Goal: Information Seeking & Learning: Learn about a topic

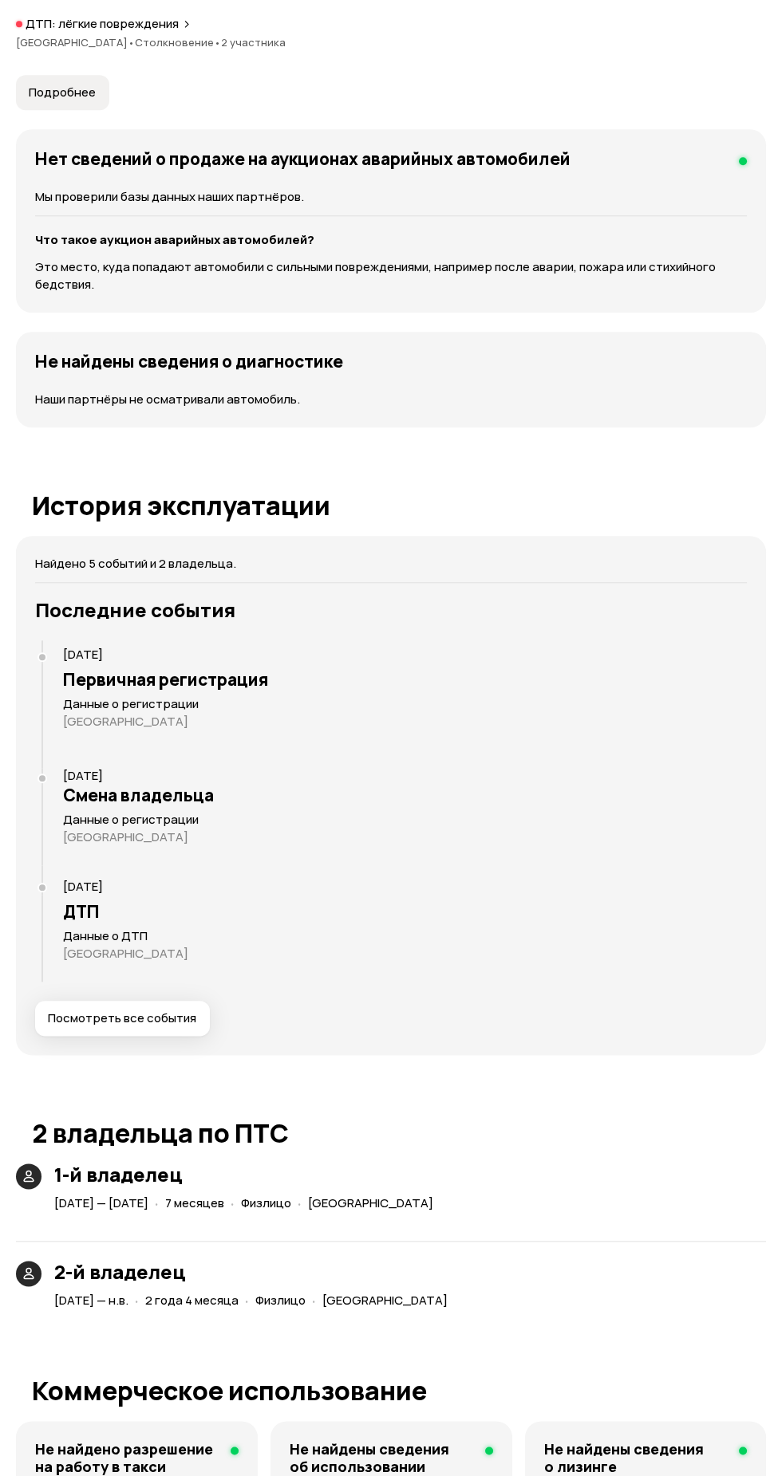
scroll to position [2261, 0]
click at [168, 1023] on span "Посмотреть все события" at bounding box center [122, 1018] width 148 height 16
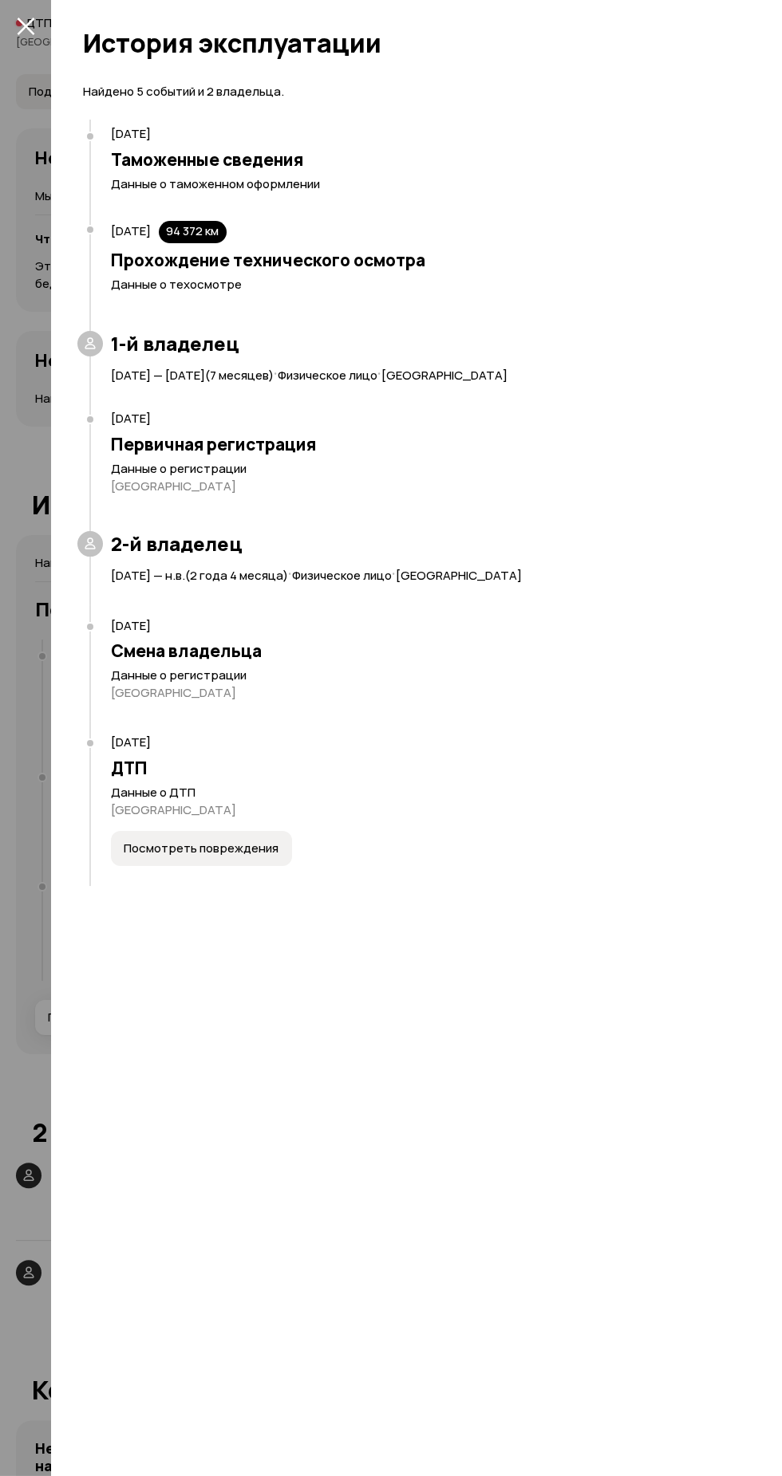
click at [242, 837] on button "Посмотреть повреждения" at bounding box center [201, 848] width 181 height 35
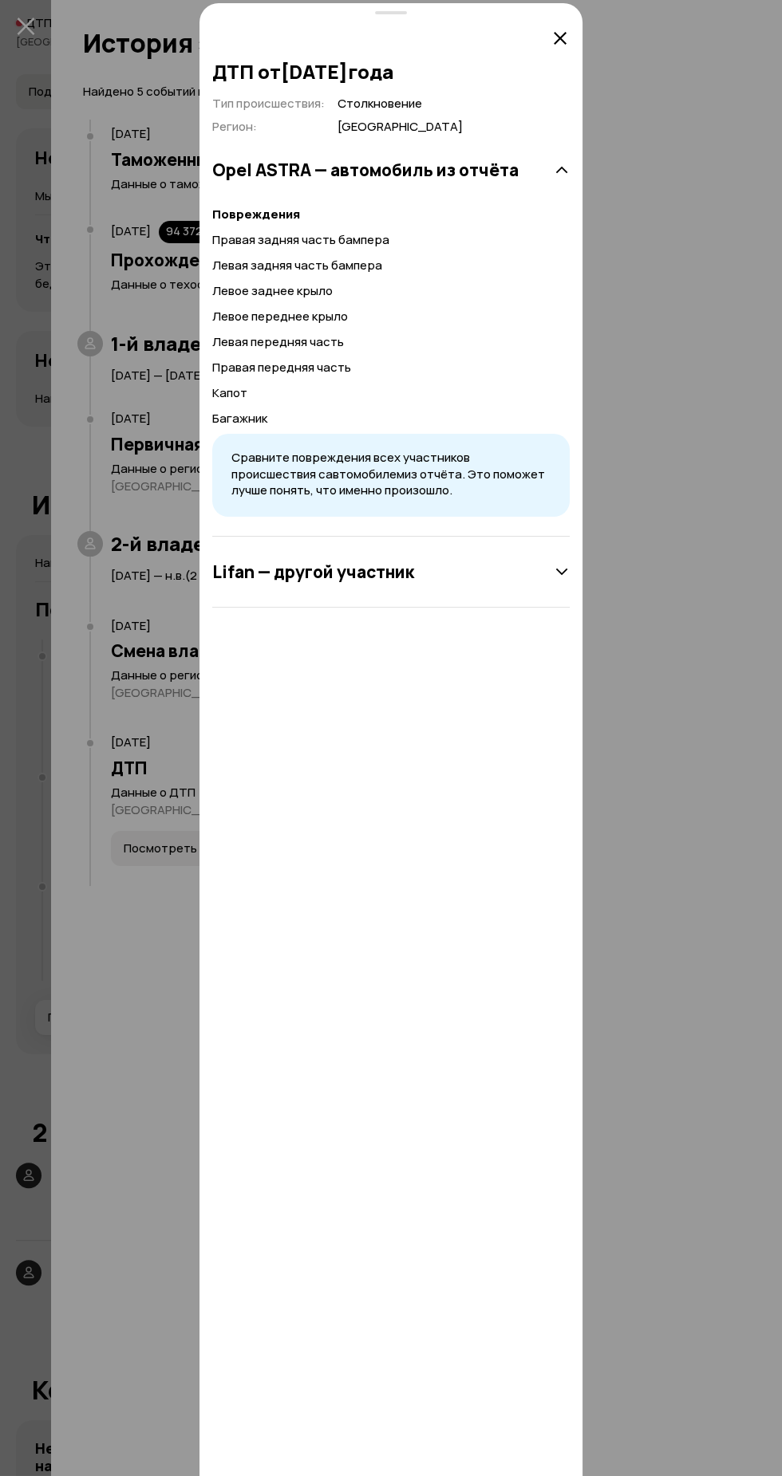
click at [698, 393] on div at bounding box center [391, 73] width 782 height 3098
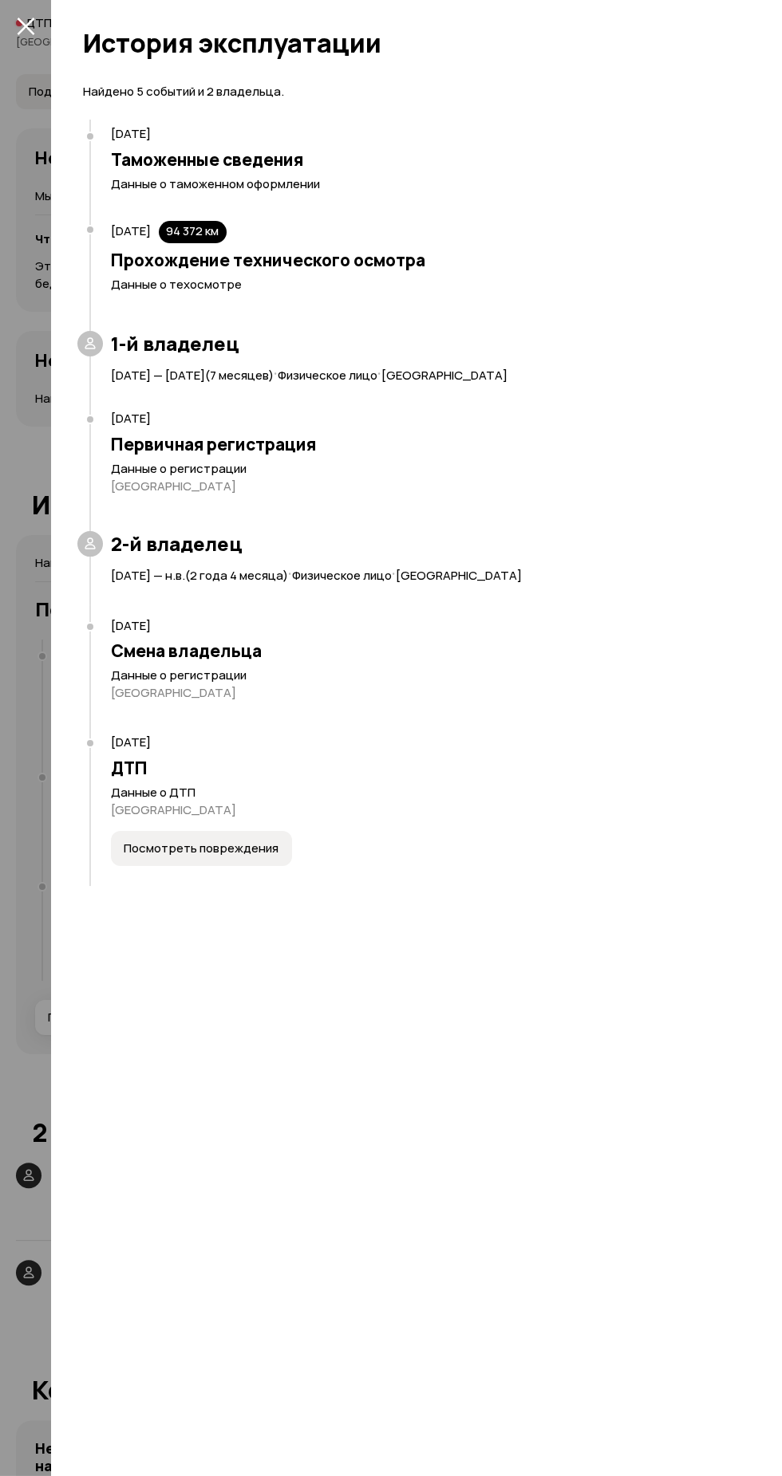
click at [674, 506] on div "Первичная регистрация Данные о регистрации [GEOGRAPHIC_DATA]" at bounding box center [422, 479] width 666 height 105
click at [240, 843] on span "Посмотреть повреждения" at bounding box center [201, 849] width 155 height 16
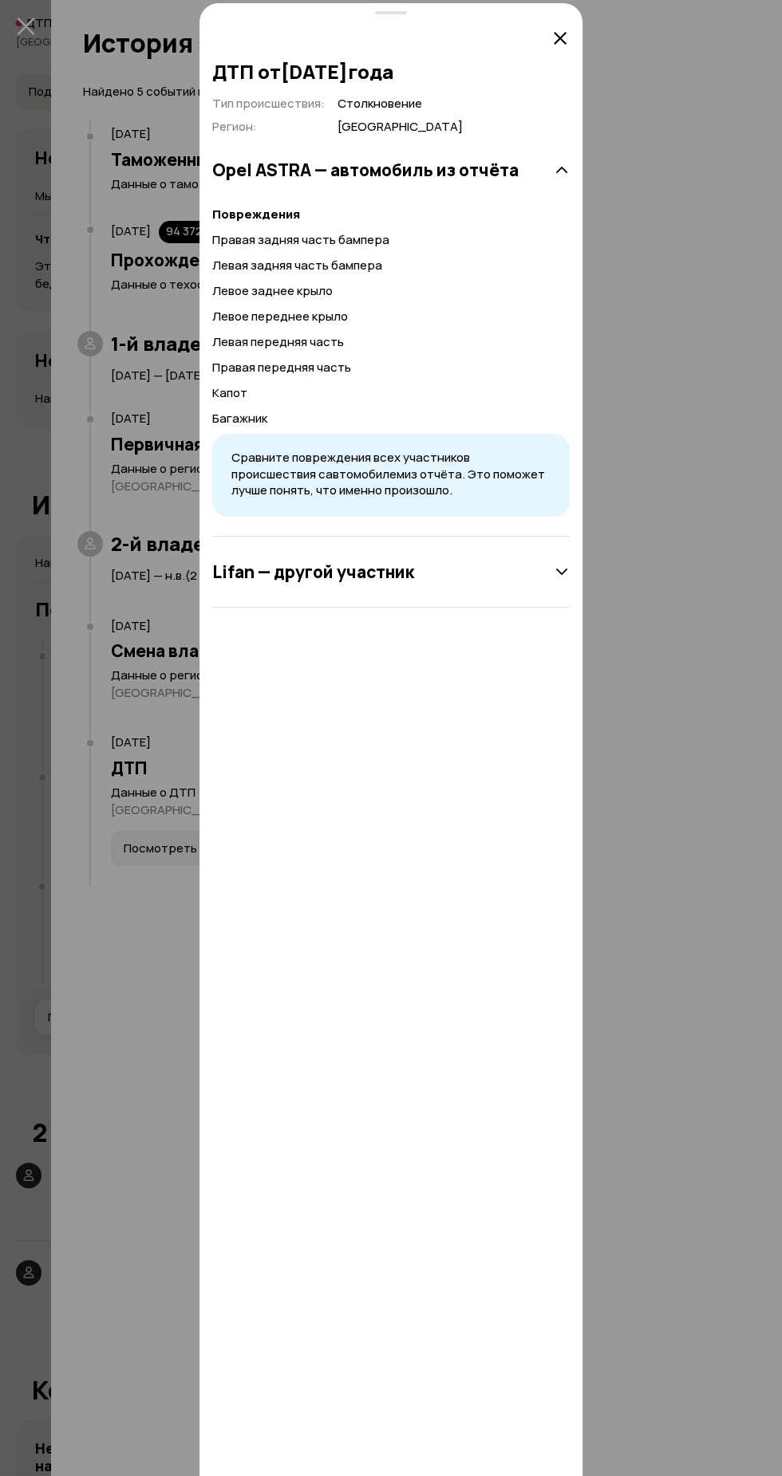
click at [517, 584] on div "Lifan — другой участник" at bounding box center [390, 572] width 357 height 32
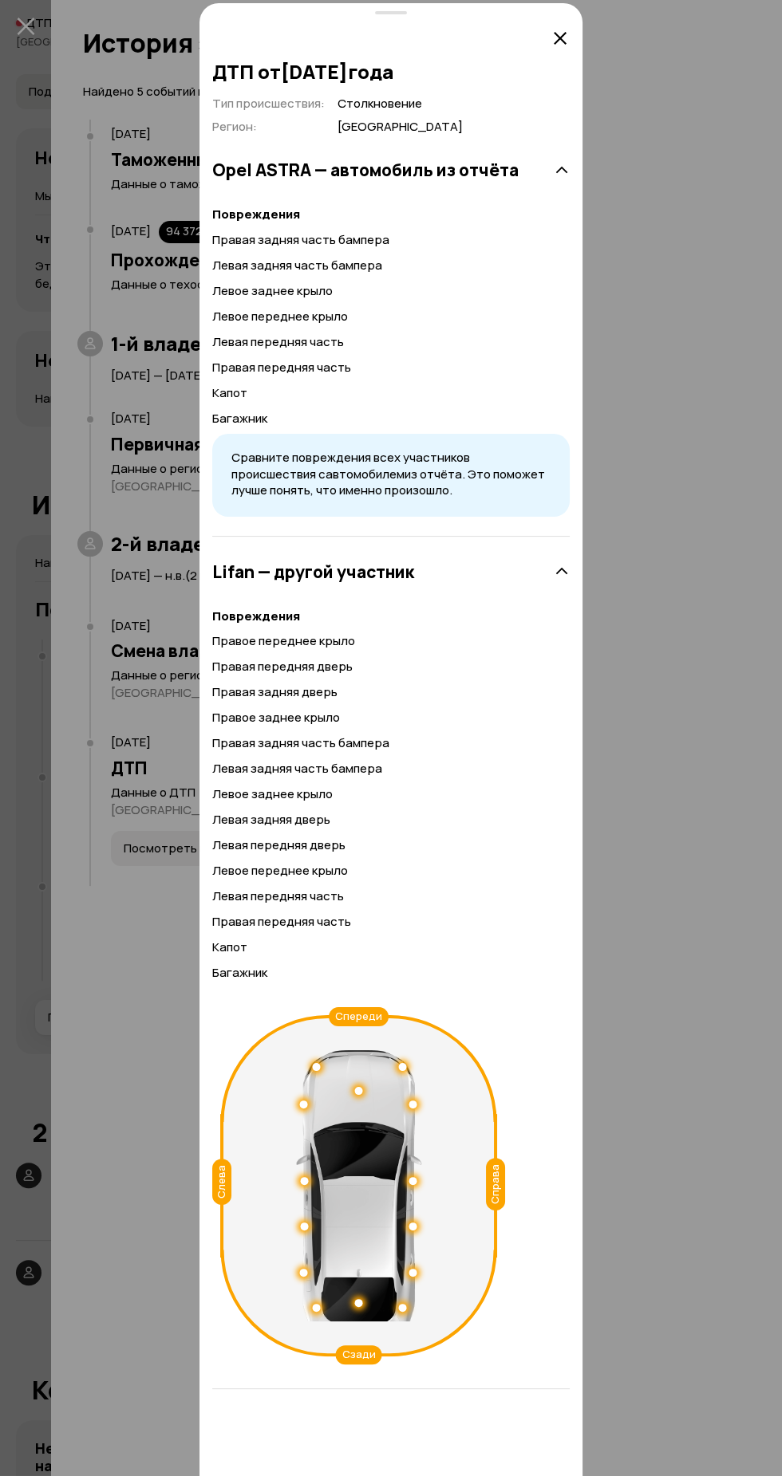
click at [560, 572] on icon at bounding box center [561, 572] width 16 height 16
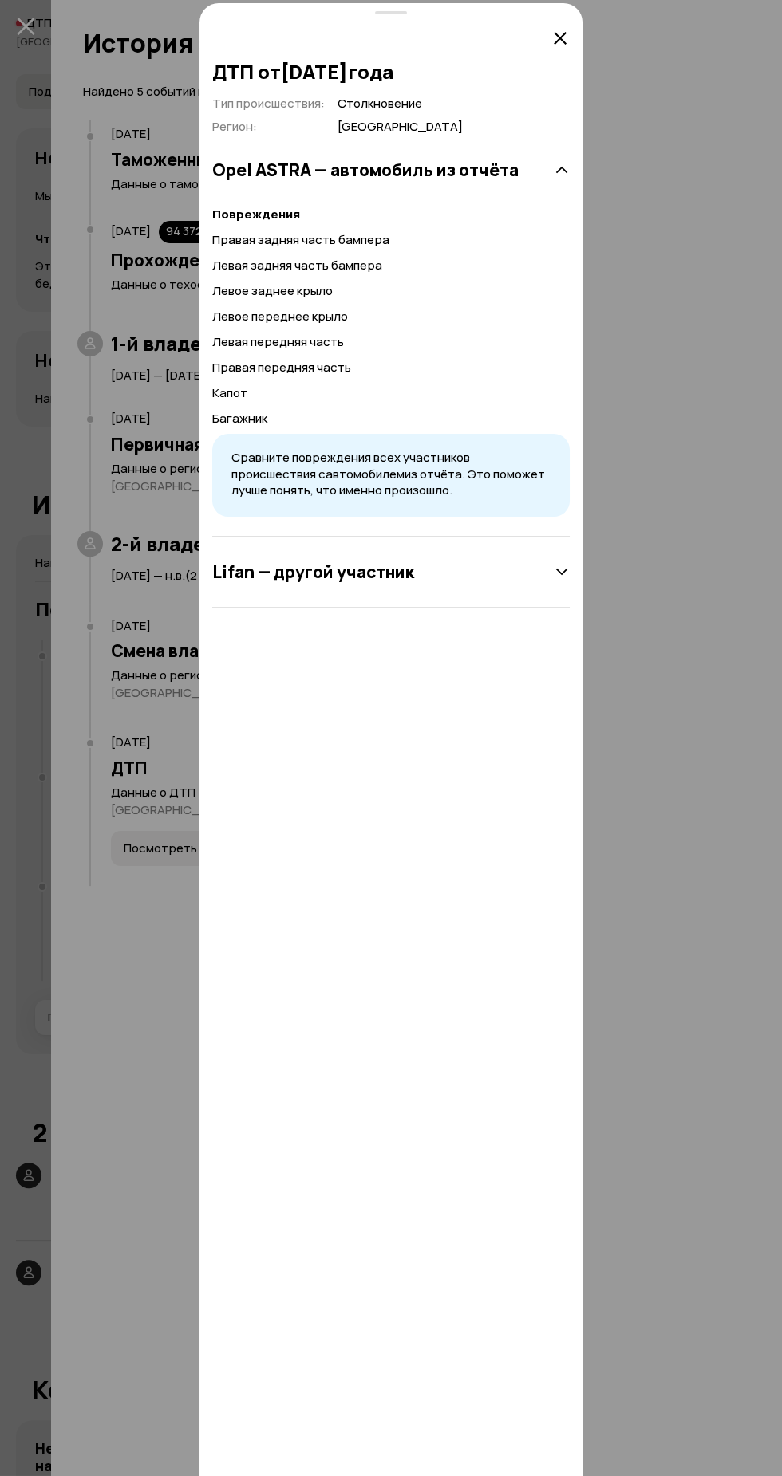
click at [567, 32] on icon at bounding box center [559, 38] width 19 height 19
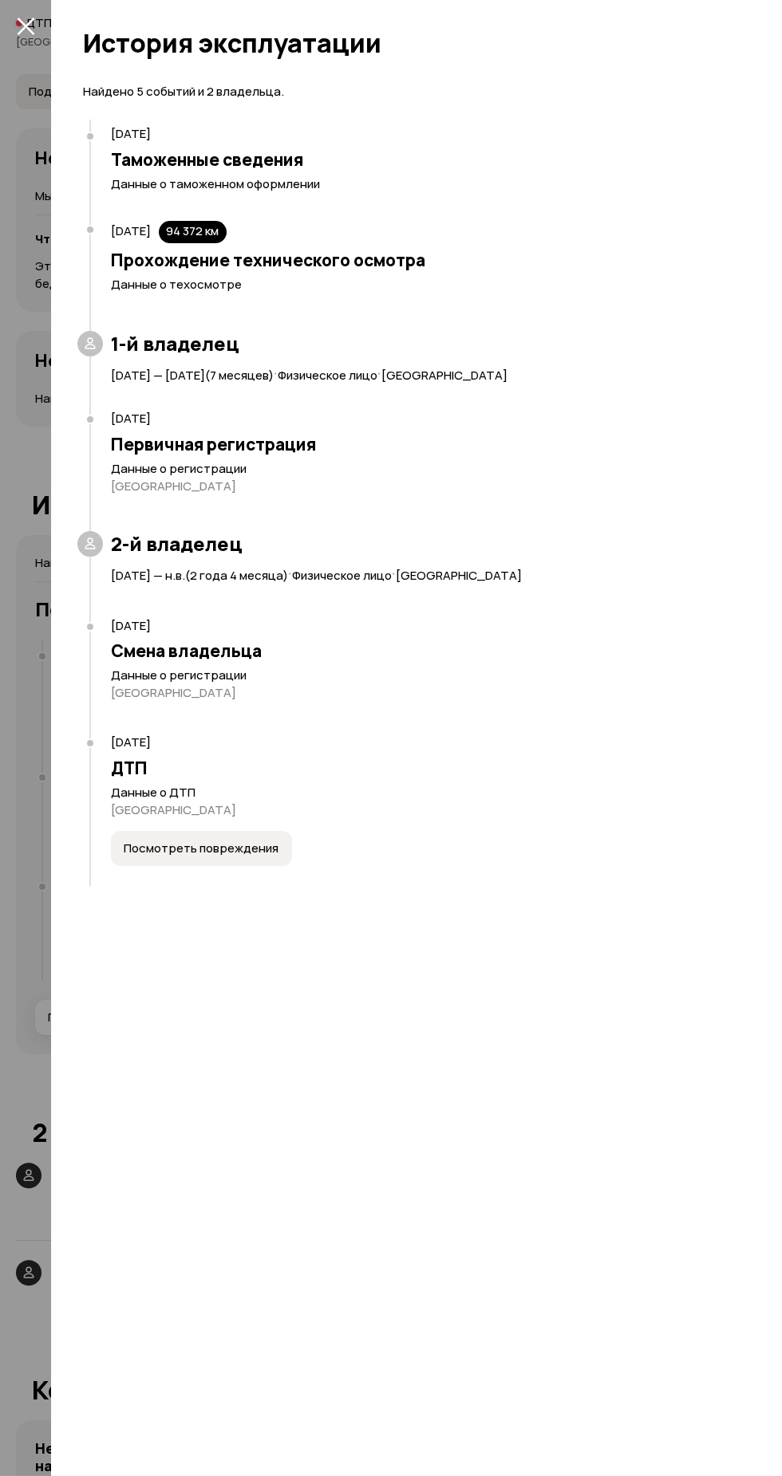
click at [26, 37] on button "закрыть" at bounding box center [26, 26] width 26 height 26
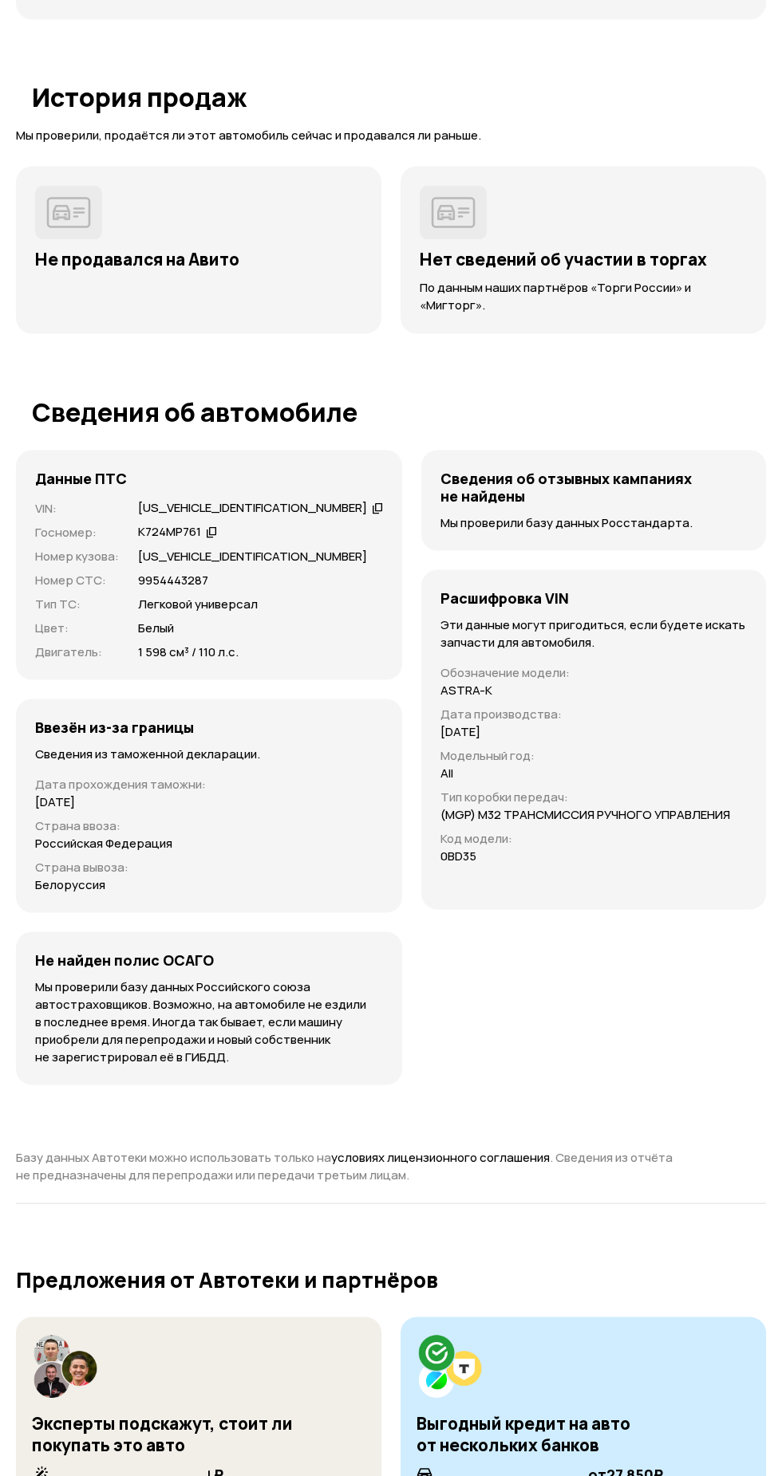
scroll to position [4374, 0]
